Goal: Check status: Check status

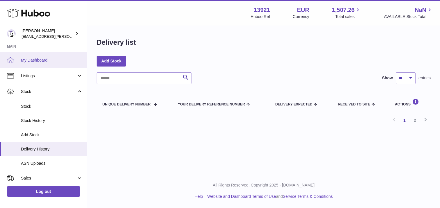
click at [58, 54] on link "My Dashboard" at bounding box center [43, 60] width 87 height 16
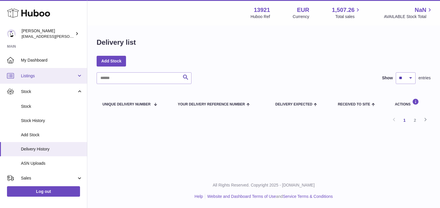
click at [49, 80] on link "Listings" at bounding box center [43, 76] width 87 height 16
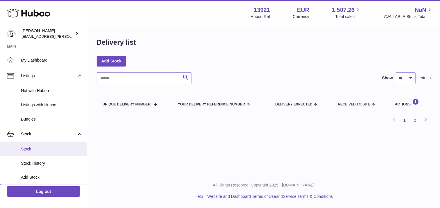
click at [51, 147] on span "Stock" at bounding box center [52, 150] width 62 height 6
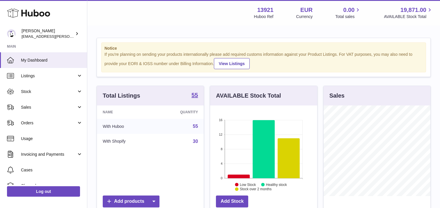
scroll to position [91, 107]
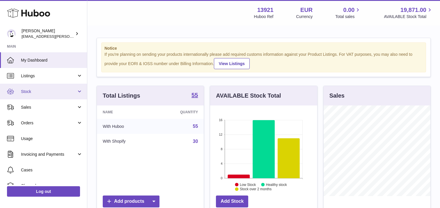
click at [48, 93] on span "Stock" at bounding box center [49, 92] width 56 height 6
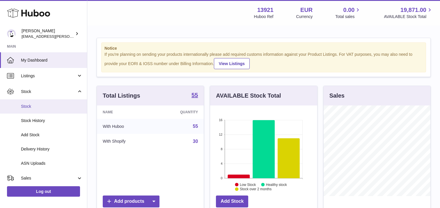
click at [49, 108] on span "Stock" at bounding box center [52, 107] width 62 height 6
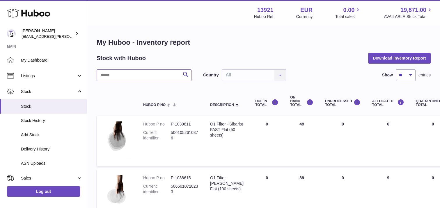
click at [148, 74] on input "text" at bounding box center [144, 76] width 95 height 12
type input "****"
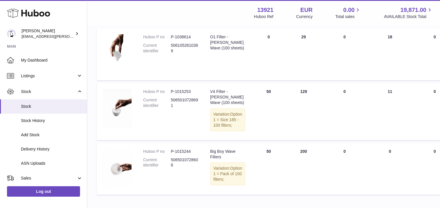
scroll to position [90, 0]
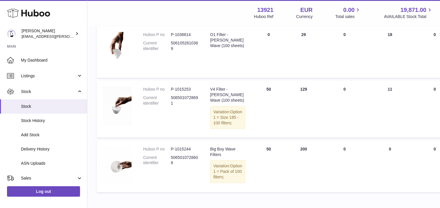
drag, startPoint x: 301, startPoint y: 89, endPoint x: 289, endPoint y: 89, distance: 12.2
click at [289, 89] on td "ON HAND Total 129" at bounding box center [303, 109] width 35 height 57
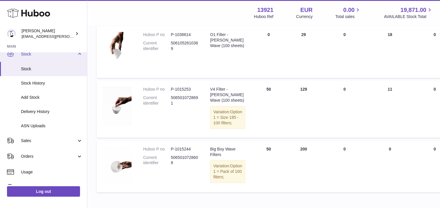
scroll to position [52, 0]
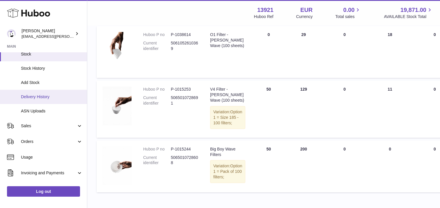
click at [63, 99] on span "Delivery History" at bounding box center [52, 97] width 62 height 6
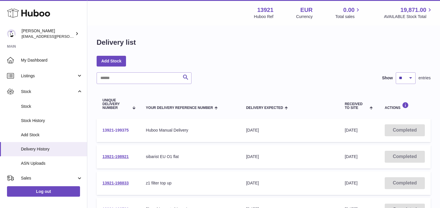
click at [116, 131] on link "13921-199375" at bounding box center [115, 130] width 26 height 5
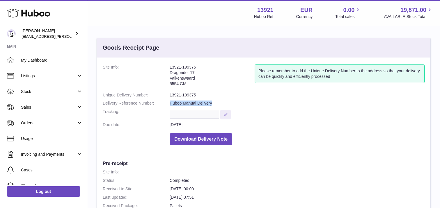
drag, startPoint x: 215, startPoint y: 104, endPoint x: 169, endPoint y: 104, distance: 45.4
click at [169, 104] on dl "Site Info: 13921-199375 Dragonder 17 Valkenswaard 5554 GM Please remember to ad…" at bounding box center [264, 107] width 322 height 84
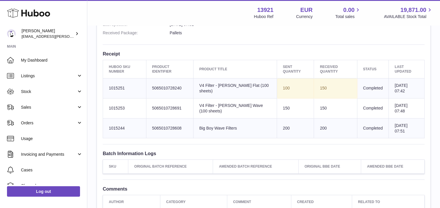
scroll to position [163, 0]
